Goal: Task Accomplishment & Management: Use online tool/utility

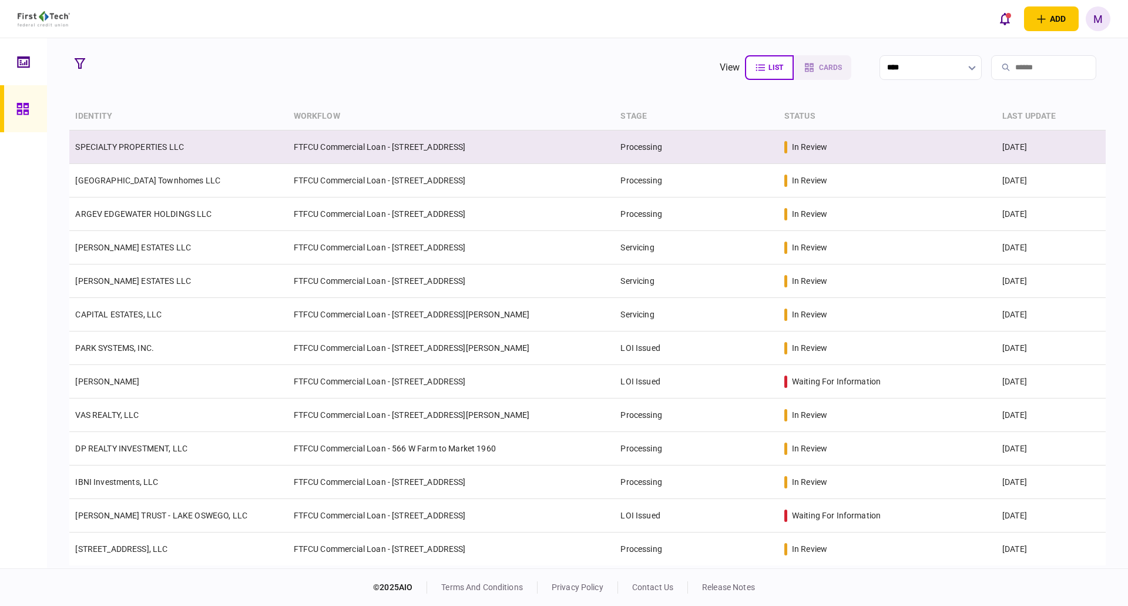
click at [174, 154] on td "SPECIALTY PROPERTIES LLC" at bounding box center [178, 146] width 218 height 33
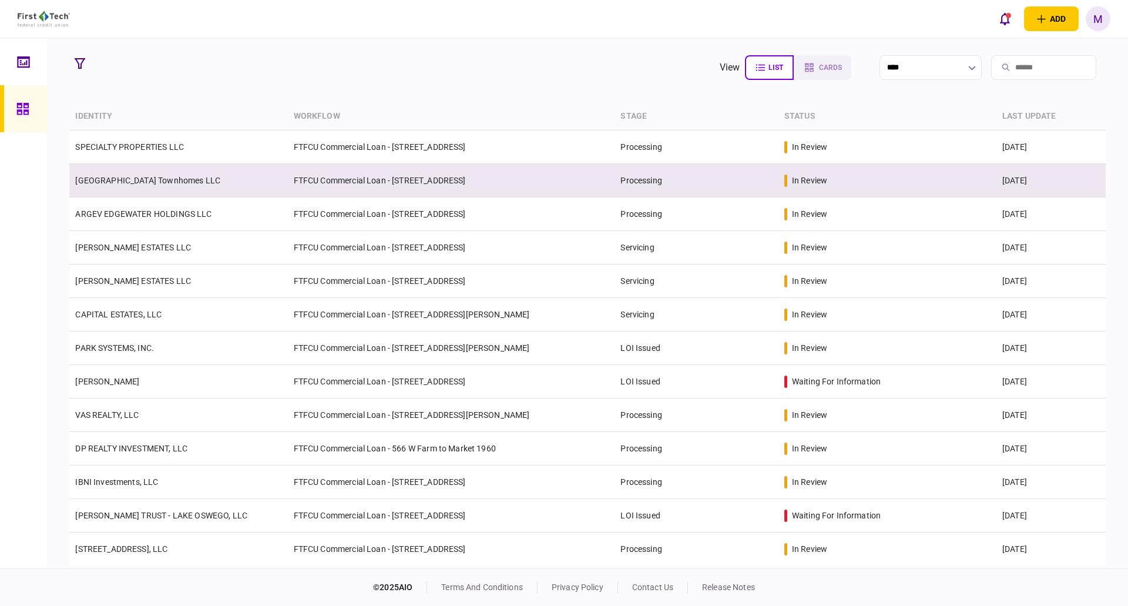
click at [226, 183] on td "[GEOGRAPHIC_DATA] Townhomes LLC" at bounding box center [178, 180] width 218 height 33
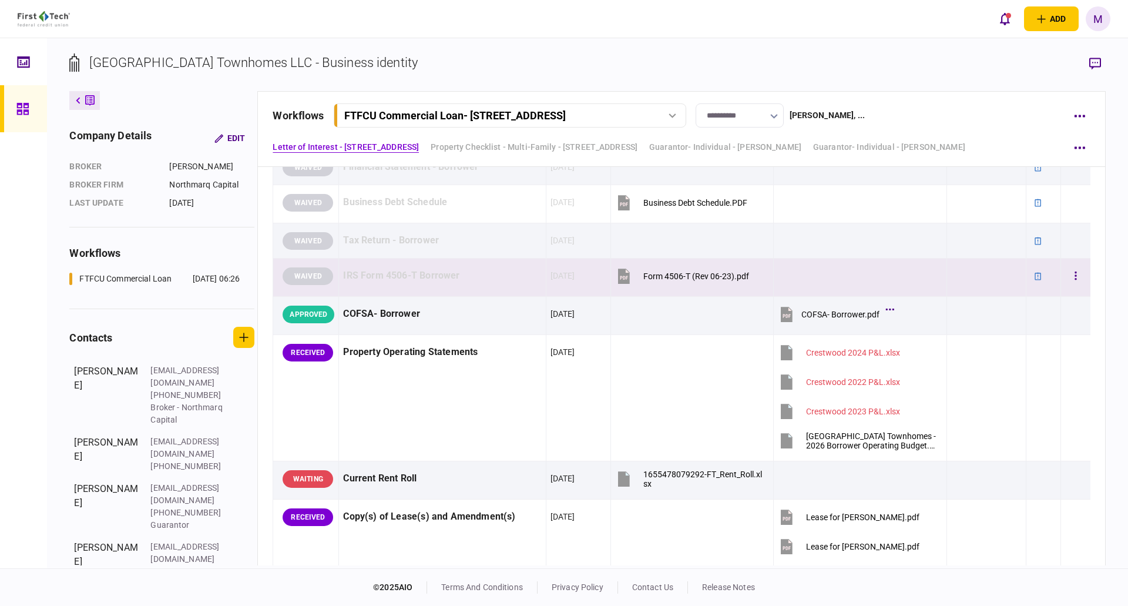
scroll to position [548, 0]
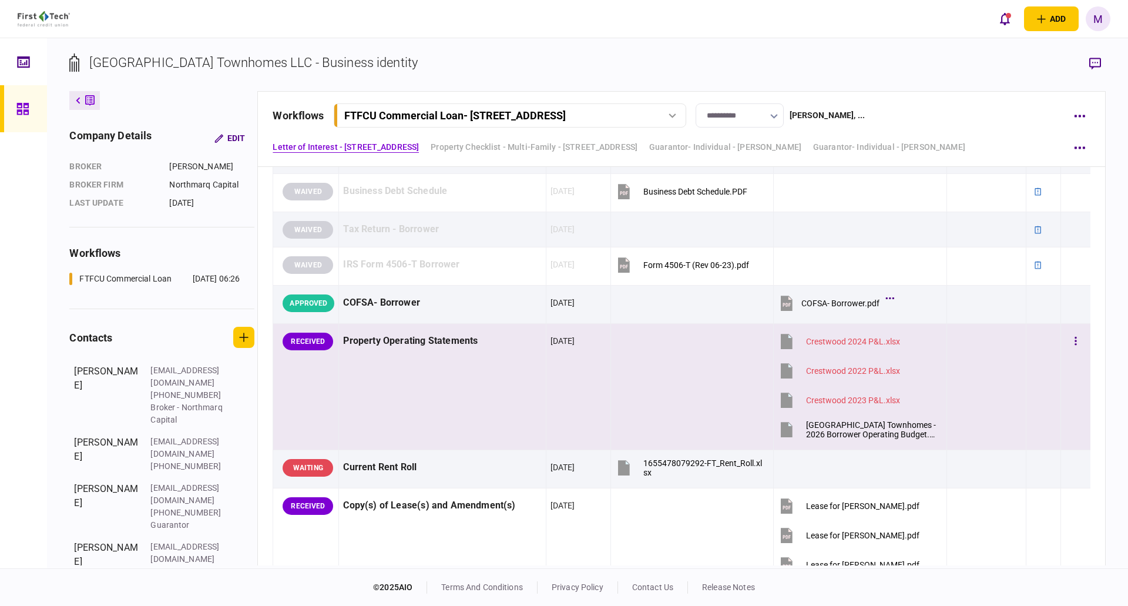
click at [784, 430] on icon at bounding box center [787, 429] width 12 height 15
click at [1065, 345] on button "button" at bounding box center [1075, 341] width 21 height 21
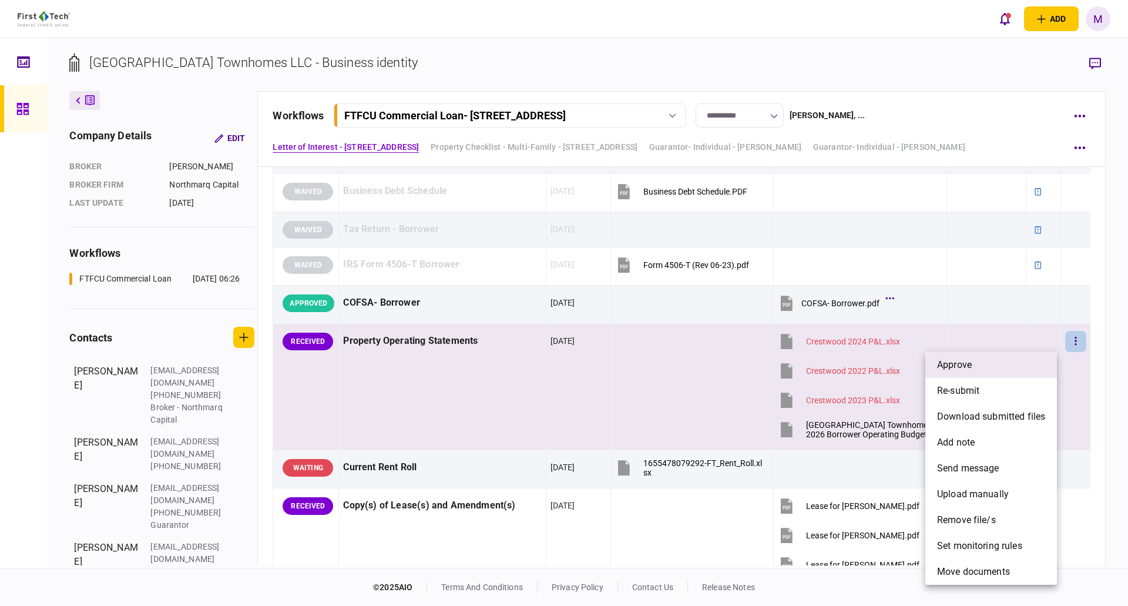
click at [1006, 366] on li "approve" at bounding box center [991, 365] width 132 height 26
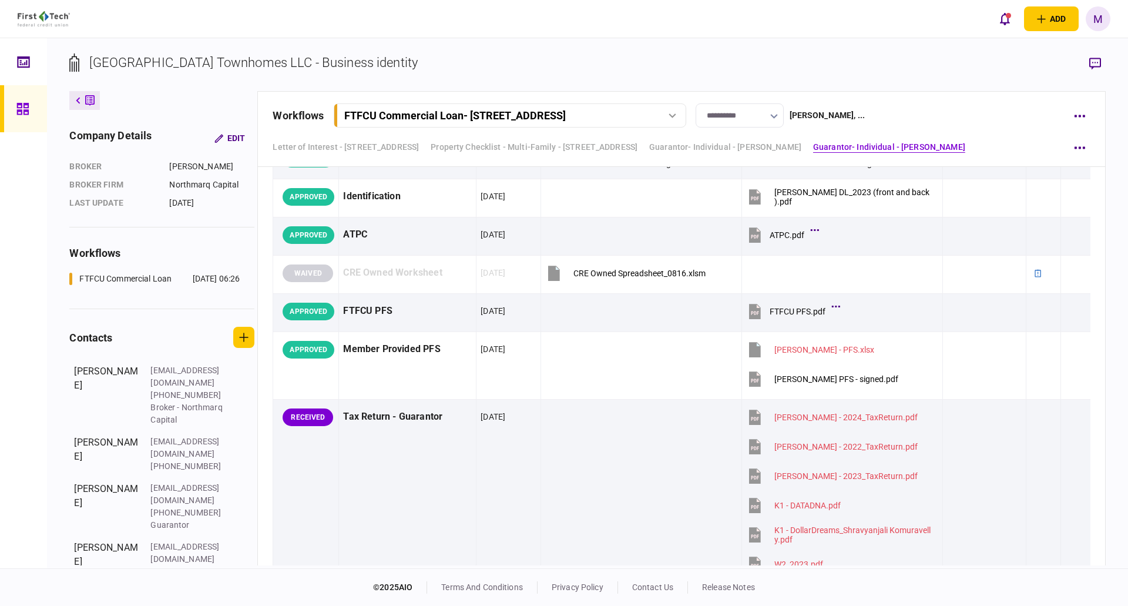
scroll to position [4111, 0]
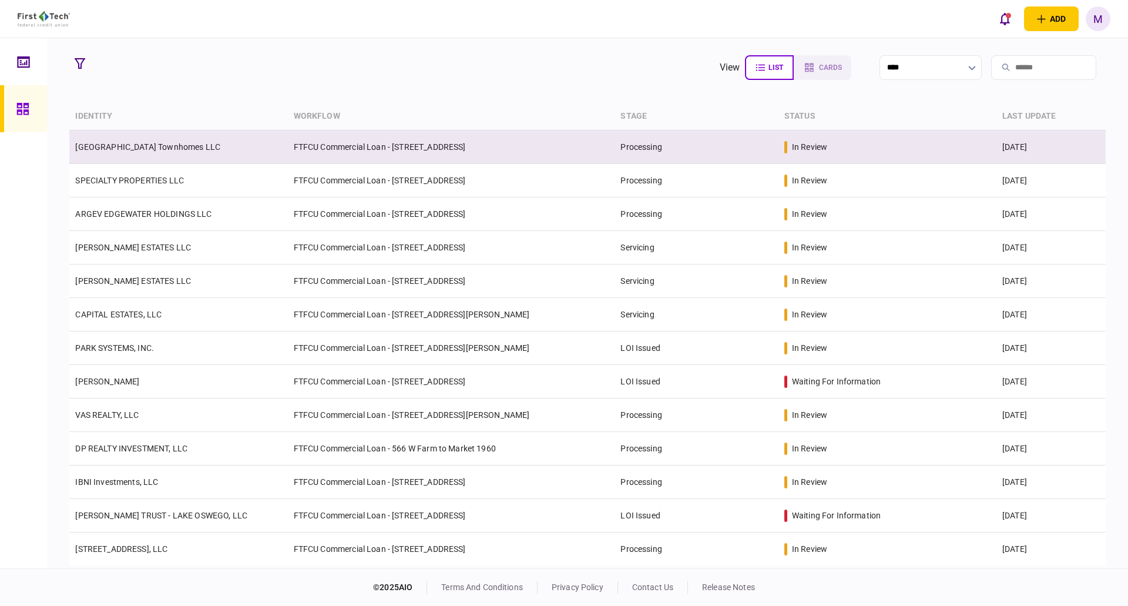
click at [156, 143] on link "[GEOGRAPHIC_DATA] Townhomes LLC" at bounding box center [147, 146] width 145 height 9
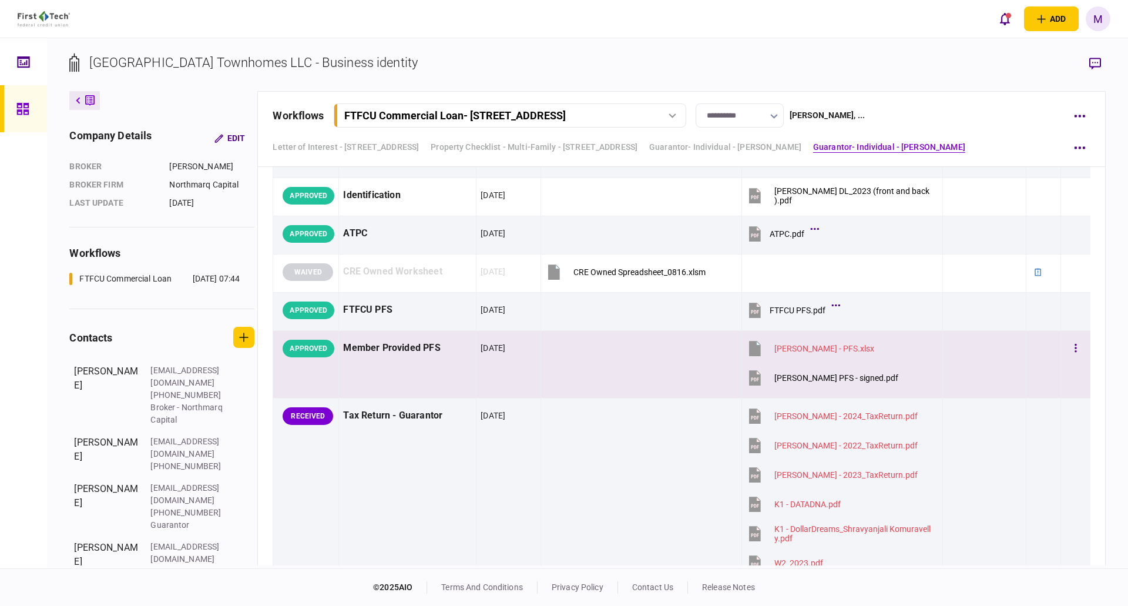
scroll to position [4248, 0]
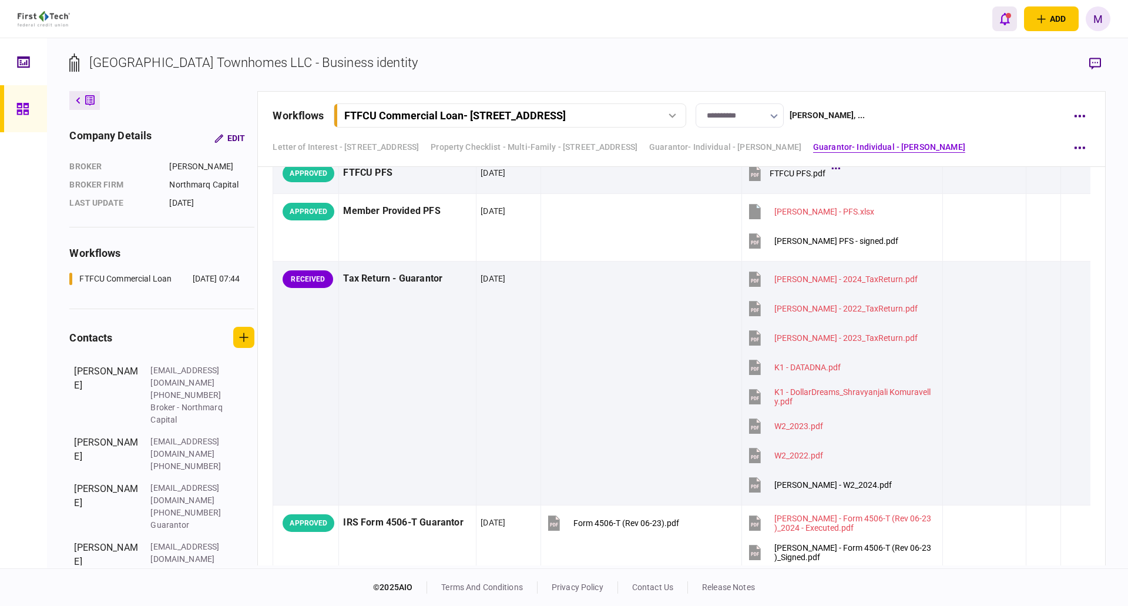
click at [1008, 28] on button "open notifications list" at bounding box center [1004, 18] width 25 height 25
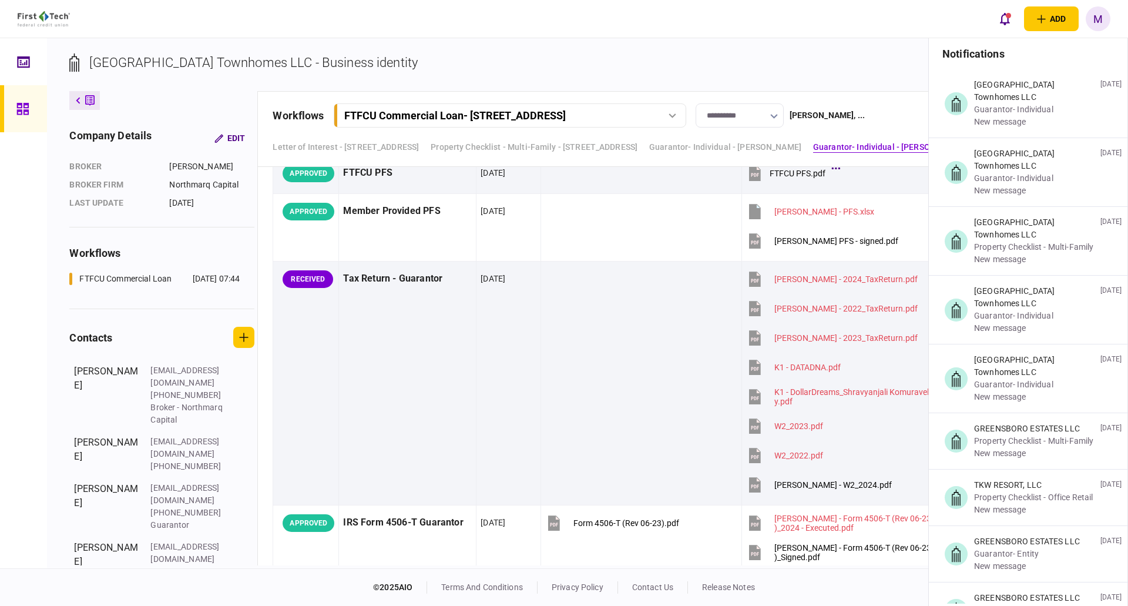
click at [824, 60] on section "[GEOGRAPHIC_DATA] Townhomes LLC - Business identity" at bounding box center [586, 72] width 1035 height 38
